Goal: Transaction & Acquisition: Subscribe to service/newsletter

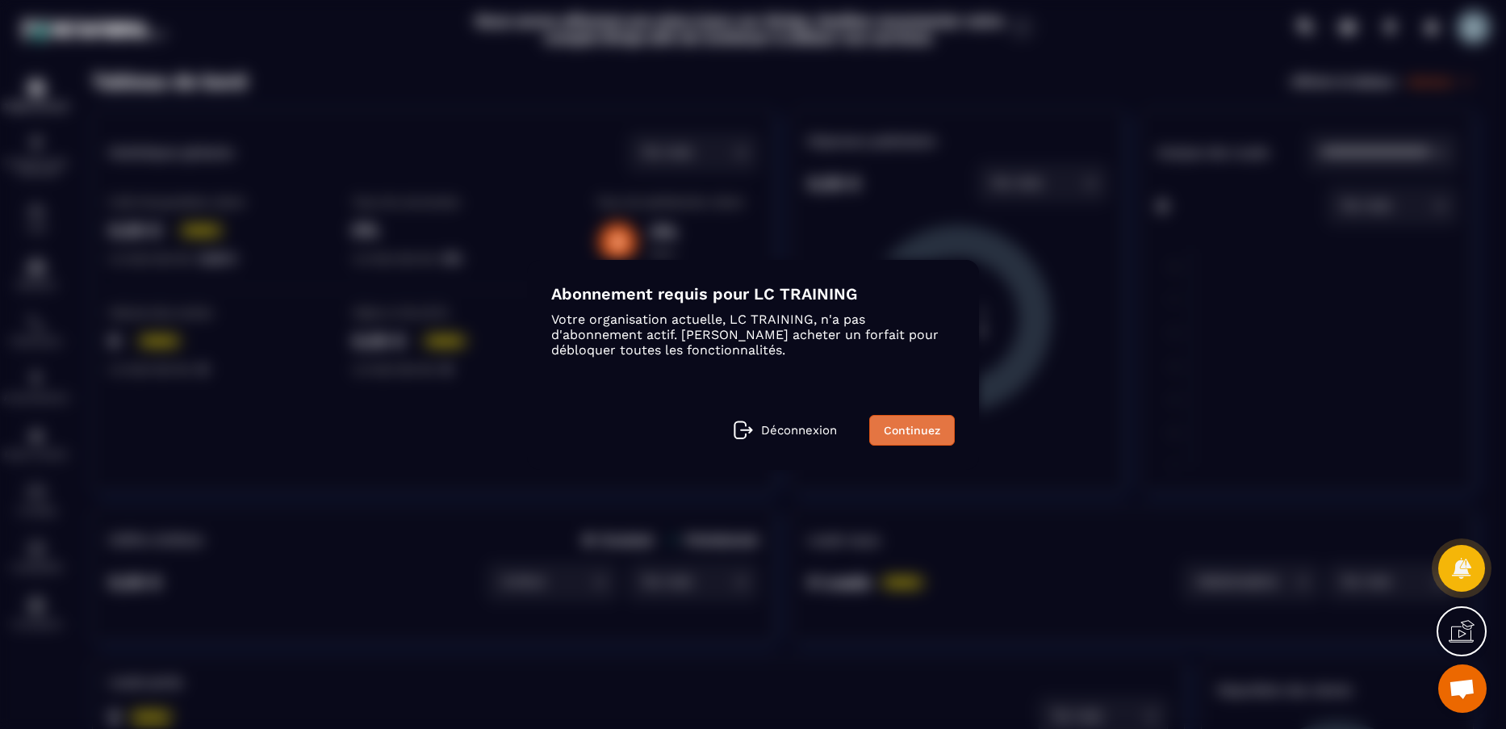
click at [902, 436] on link "Continuez" at bounding box center [912, 430] width 86 height 31
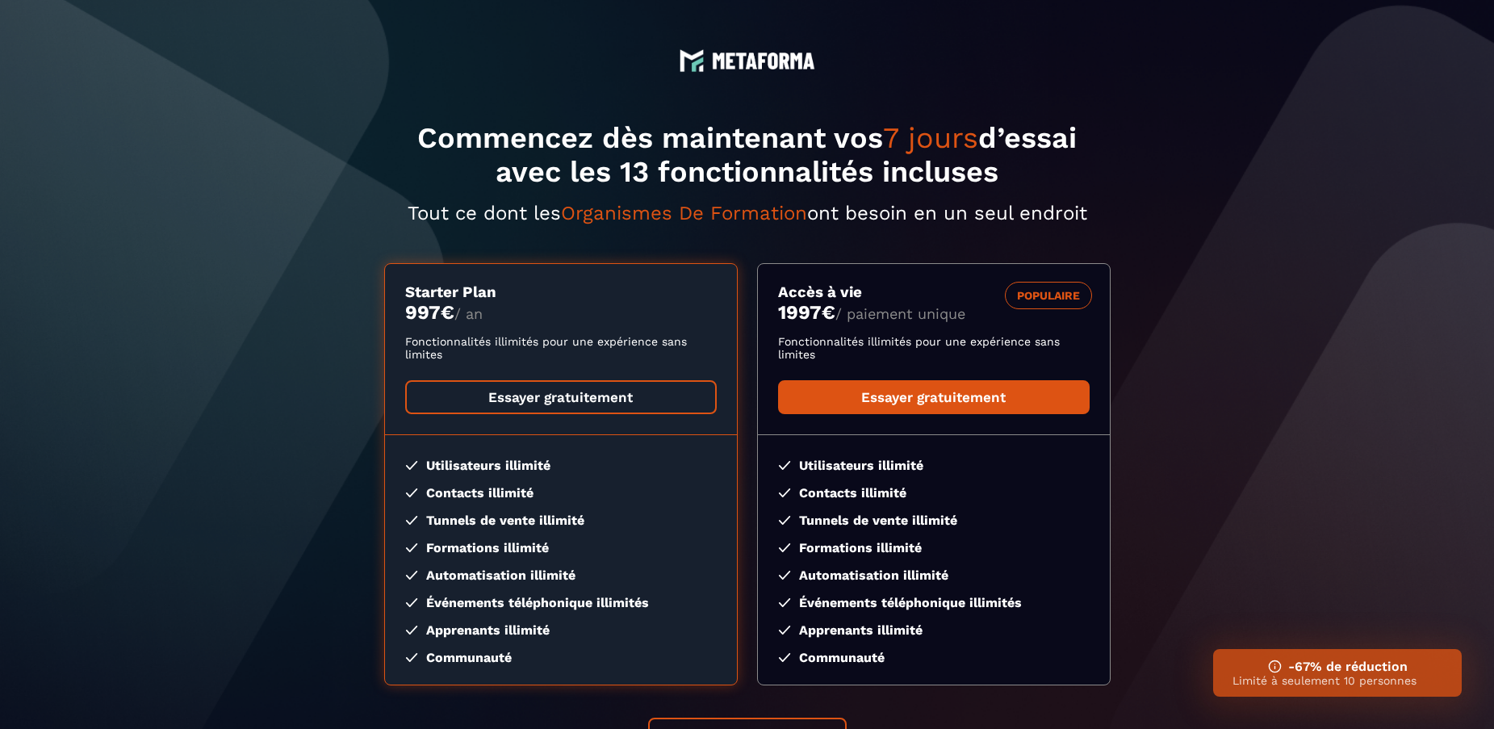
click at [575, 399] on link "Essayer gratuitement" at bounding box center [561, 397] width 312 height 34
